Goal: Transaction & Acquisition: Book appointment/travel/reservation

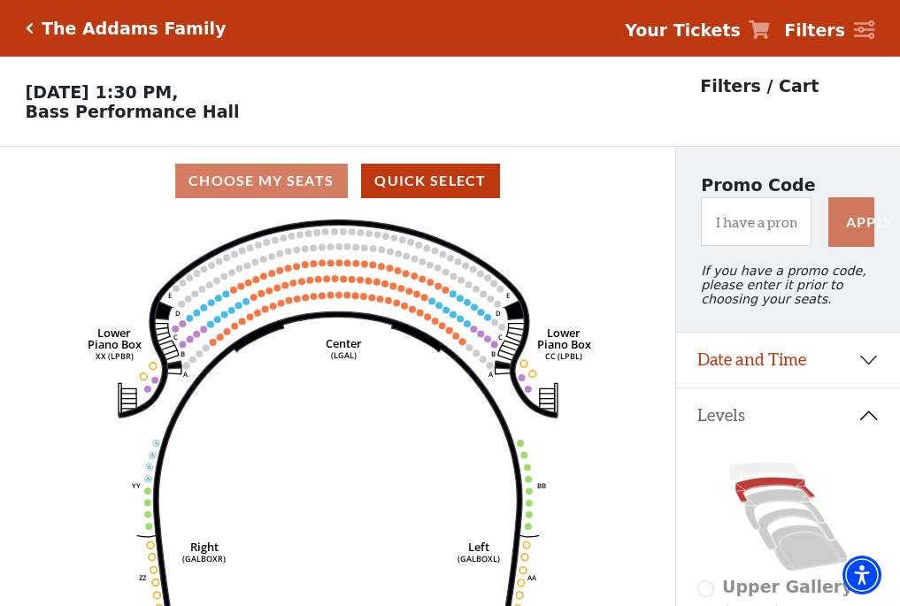
scroll to position [82, 0]
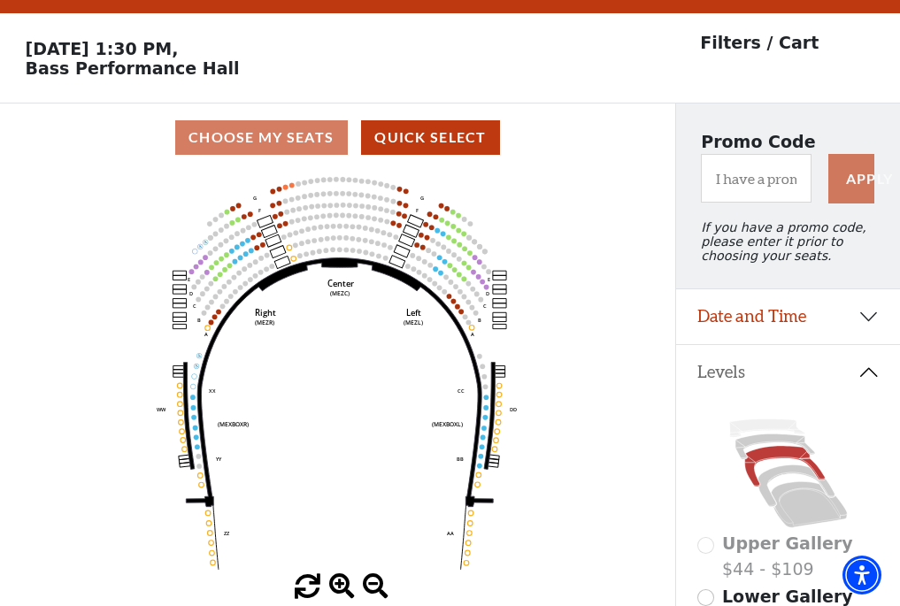
scroll to position [82, 0]
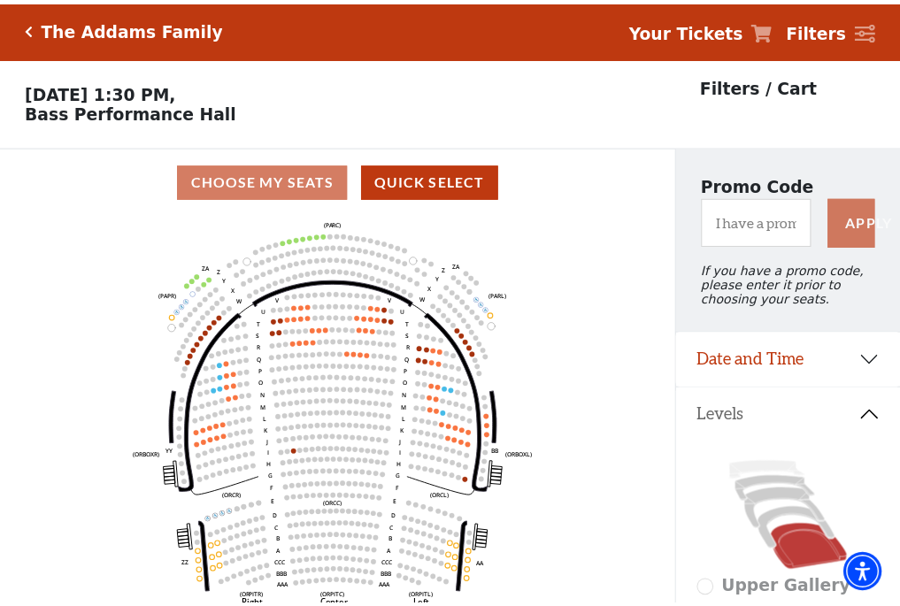
scroll to position [82, 0]
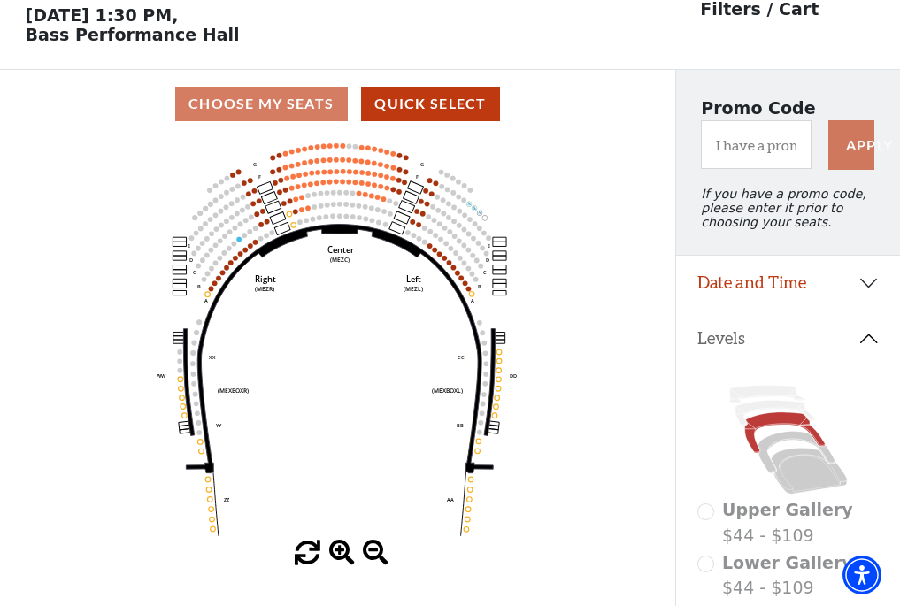
scroll to position [82, 0]
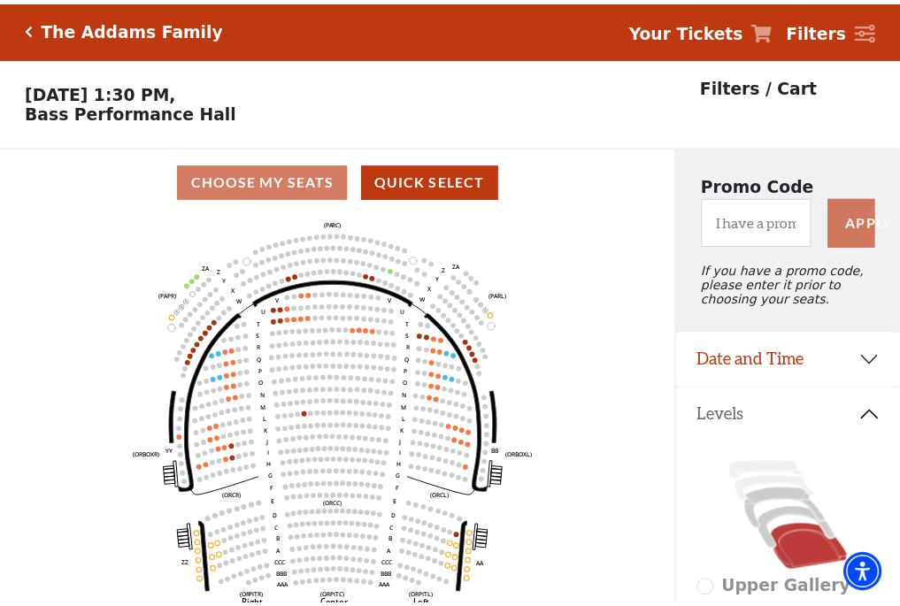
scroll to position [82, 0]
